Goal: Transaction & Acquisition: Subscribe to service/newsletter

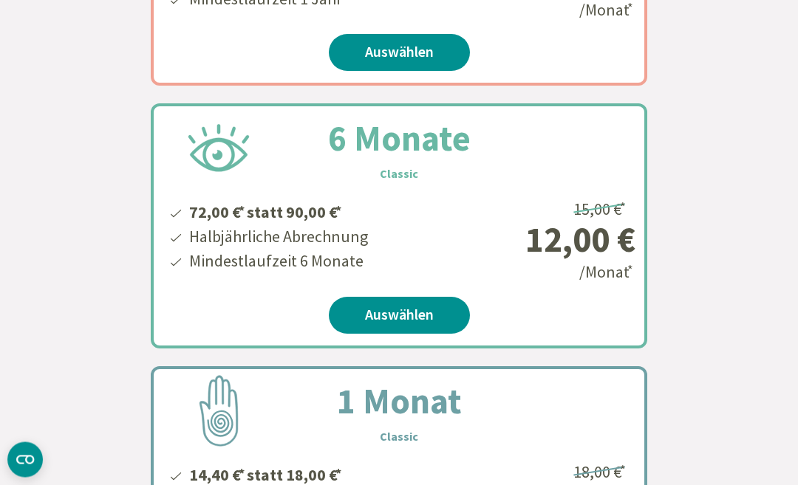
scroll to position [586, 0]
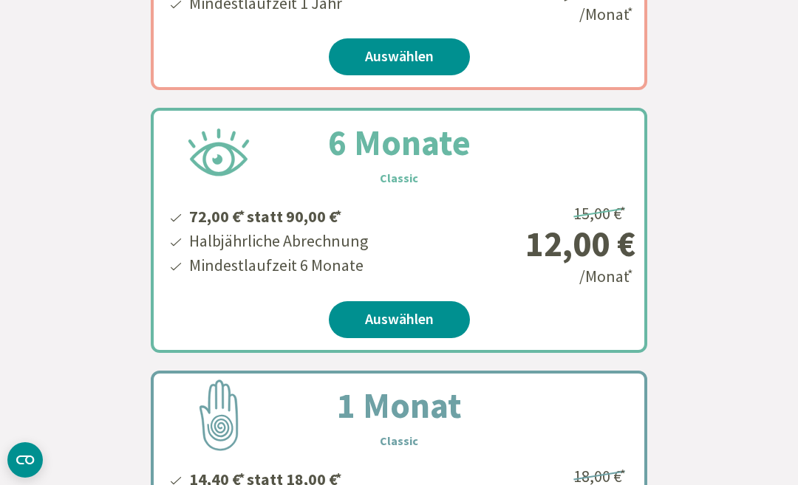
click at [795, 19] on div "Unser Bestseller 12 Monate Classic 120,00 € * statt 150,00 € * Jährlich Abrechn…" at bounding box center [399, 205] width 798 height 820
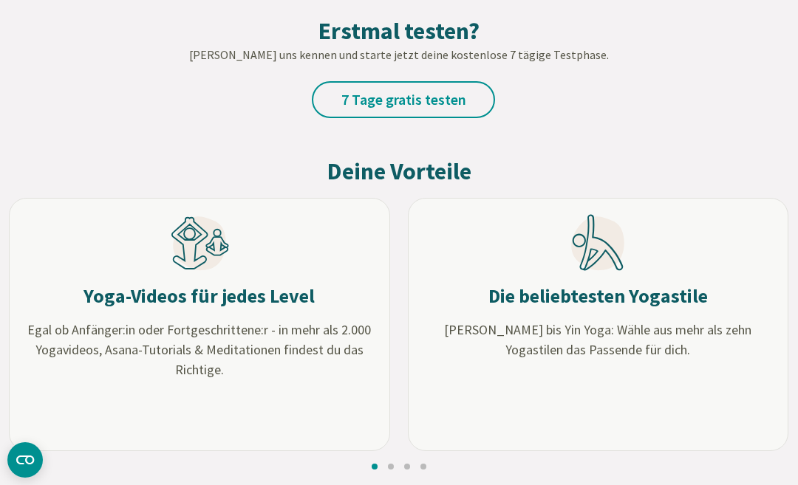
scroll to position [1312, 0]
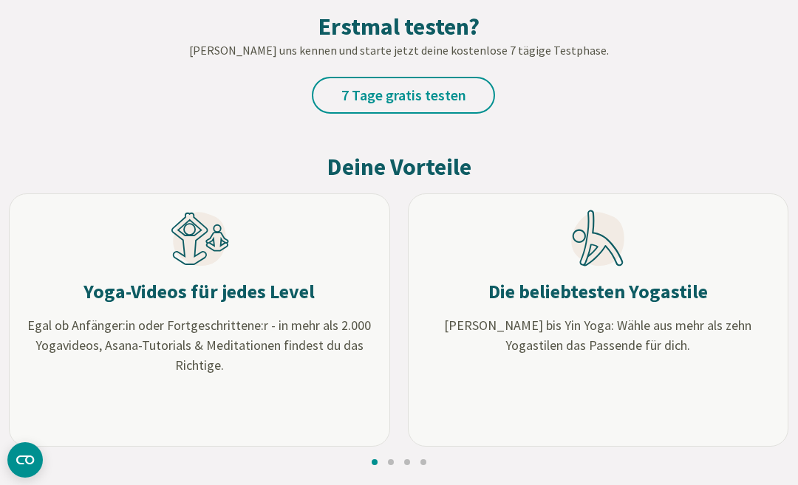
click at [448, 94] on link "7 Tage gratis testen" at bounding box center [403, 95] width 183 height 37
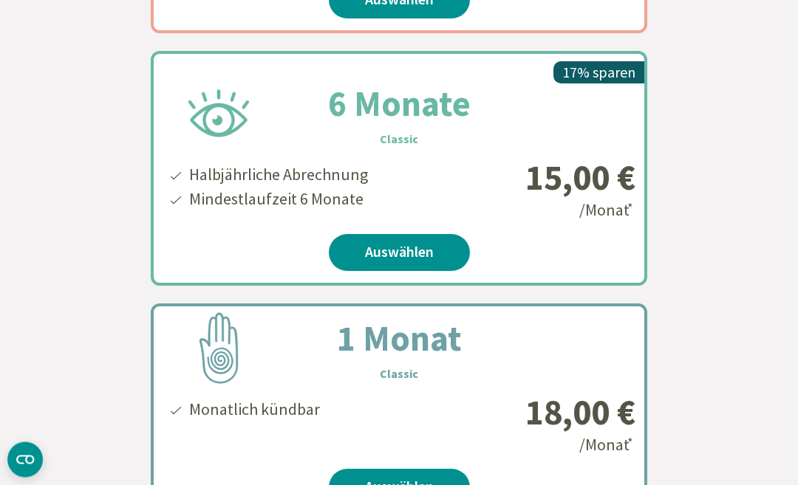
scroll to position [608, 0]
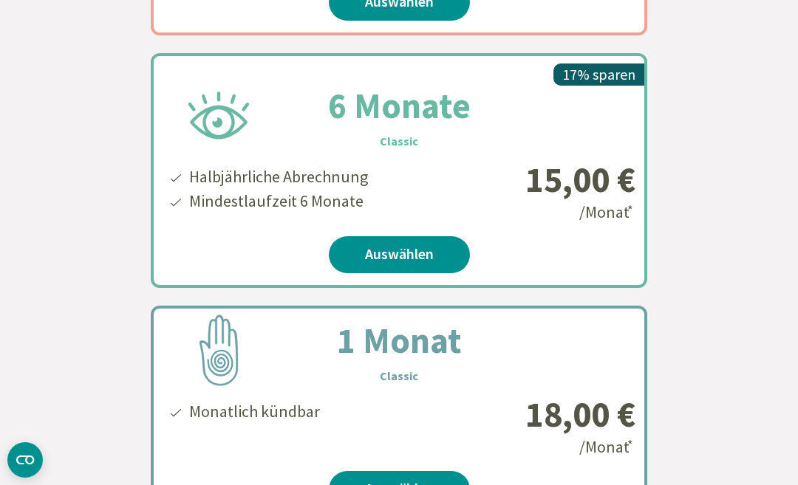
click at [438, 266] on link "Auswählen" at bounding box center [399, 254] width 141 height 37
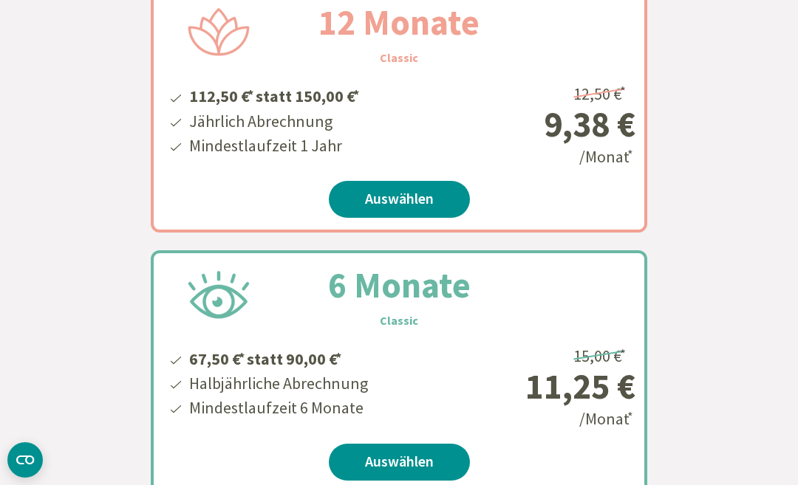
scroll to position [510, 0]
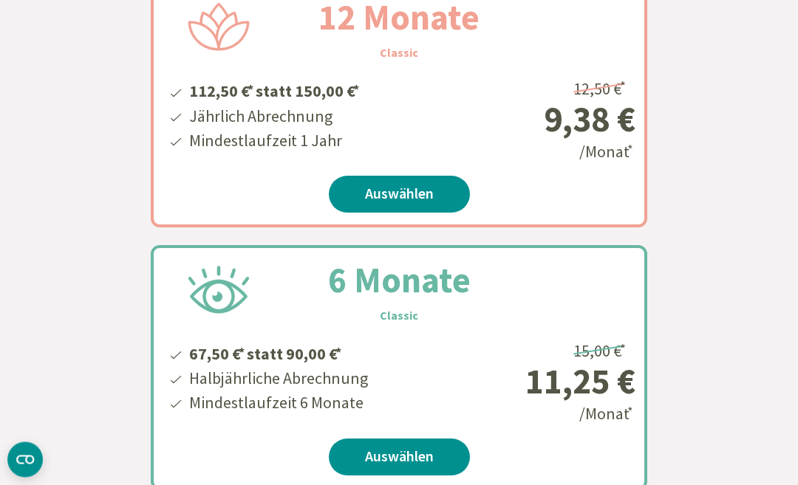
click at [457, 459] on link "Auswählen" at bounding box center [399, 457] width 141 height 37
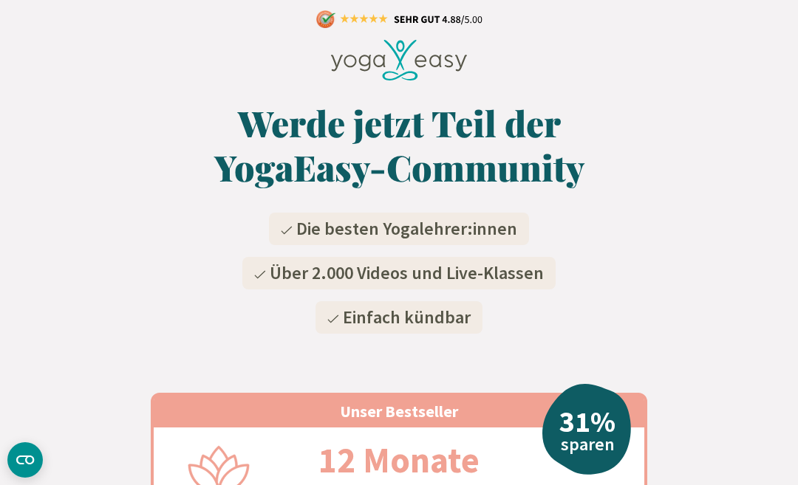
click at [431, 67] on icon at bounding box center [399, 60] width 137 height 41
